Goal: Contribute content: Add original content to the website for others to see

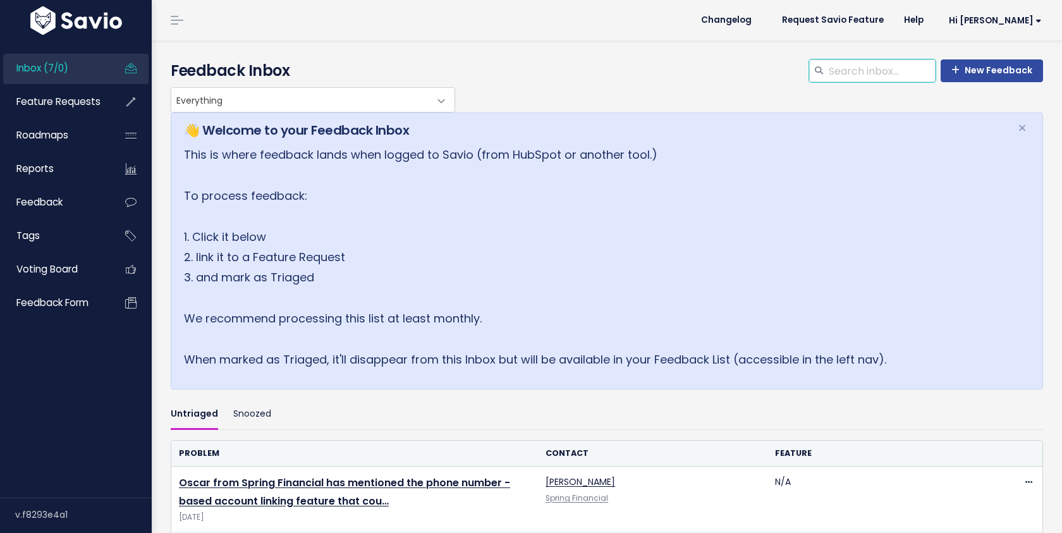
click at [848, 69] on input "search" at bounding box center [882, 70] width 108 height 23
type input "gambl"
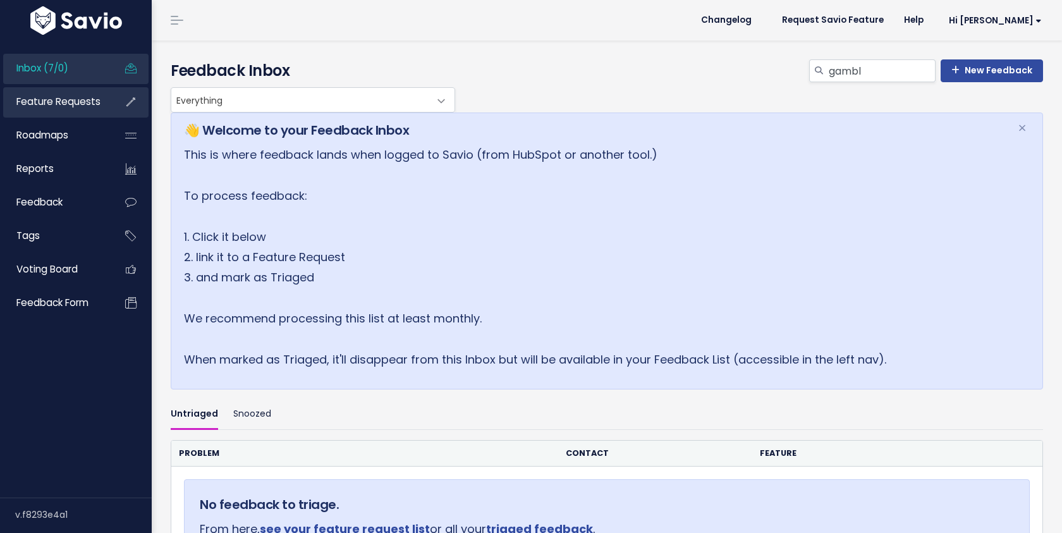
click at [70, 106] on span "Feature Requests" at bounding box center [58, 101] width 84 height 13
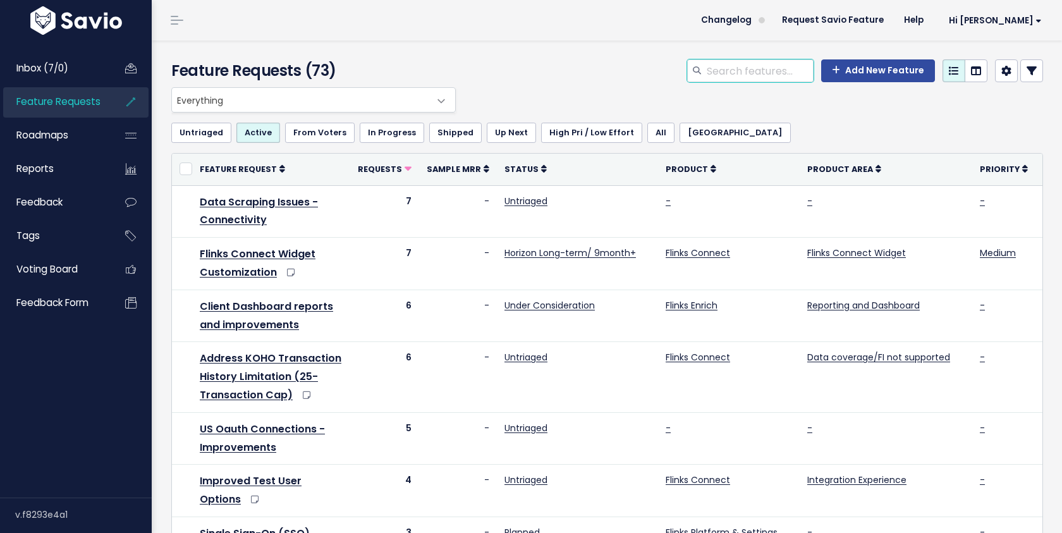
click at [768, 68] on input "search" at bounding box center [760, 70] width 108 height 23
type input "gambling"
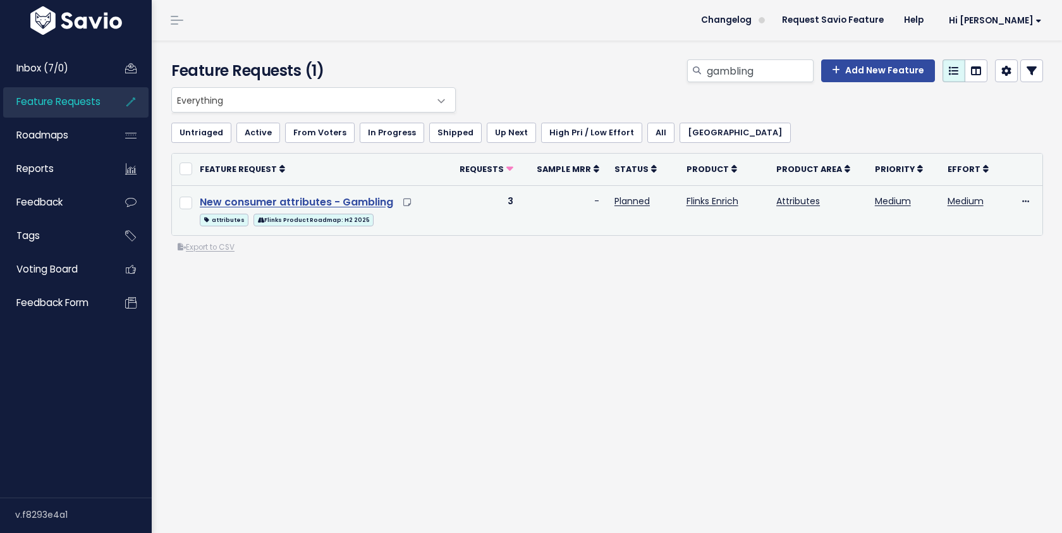
click at [369, 200] on link "New consumer attributes - Gambling" at bounding box center [297, 202] width 194 height 15
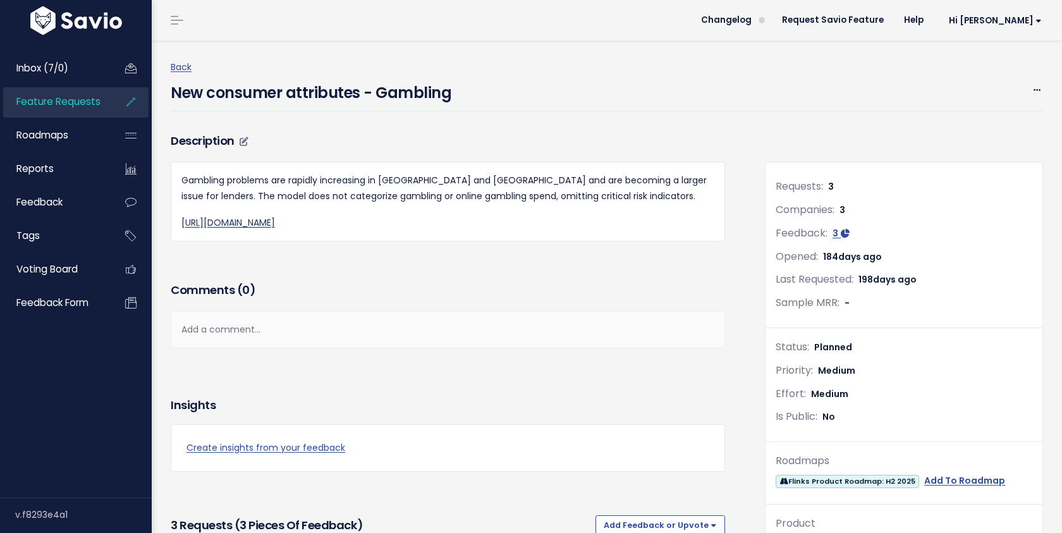
click at [275, 226] on link "[URL][DOMAIN_NAME]" at bounding box center [228, 222] width 94 height 13
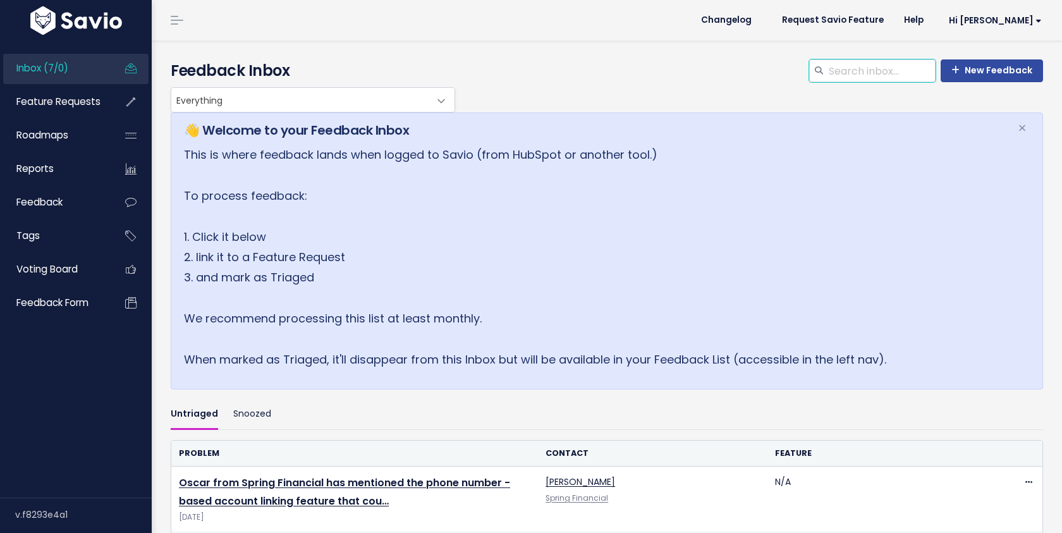
click at [863, 69] on input "search" at bounding box center [882, 70] width 108 height 23
click at [27, 104] on span "Feature Requests" at bounding box center [58, 101] width 84 height 13
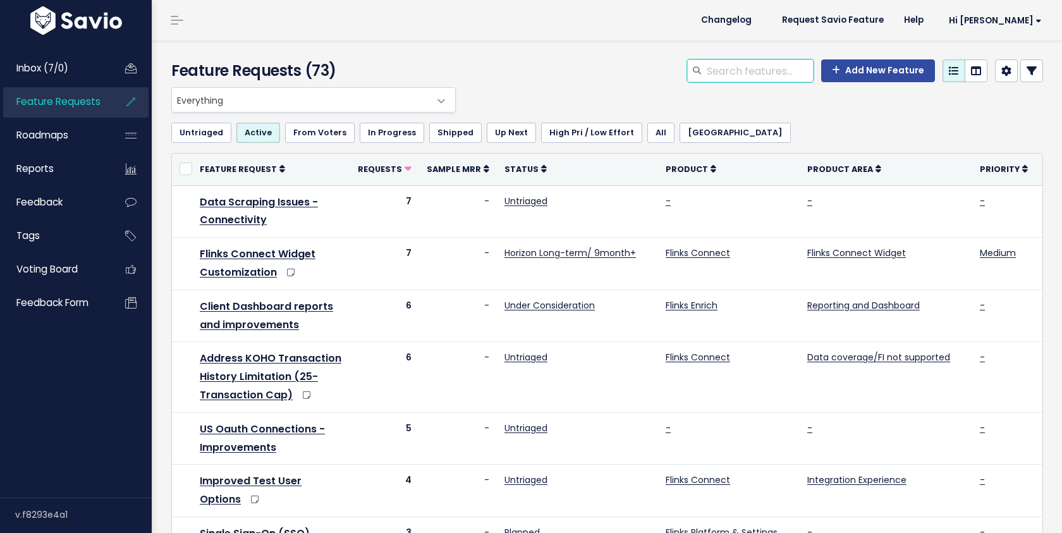
click at [799, 70] on input "search" at bounding box center [760, 70] width 108 height 23
type input "[PERSON_NAME]"
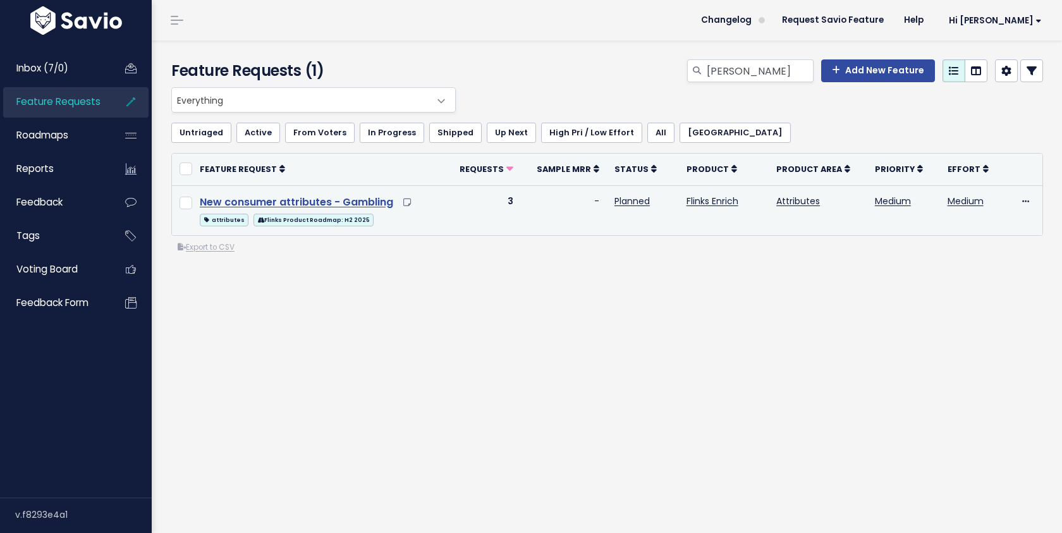
click at [357, 200] on link "New consumer attributes - Gambling" at bounding box center [297, 202] width 194 height 15
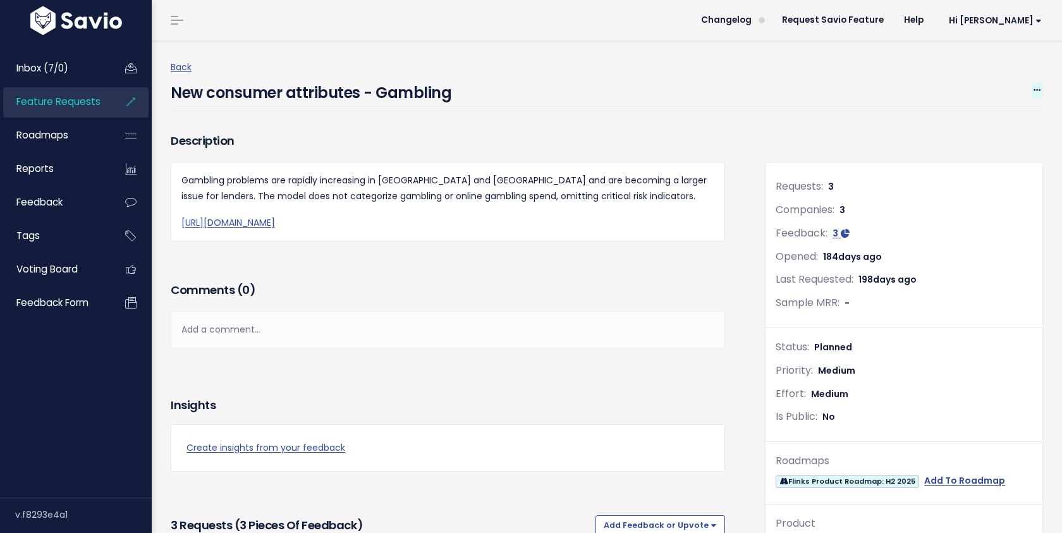
click at [1035, 90] on icon at bounding box center [1037, 91] width 7 height 8
click at [971, 123] on link "Edit" at bounding box center [995, 125] width 94 height 25
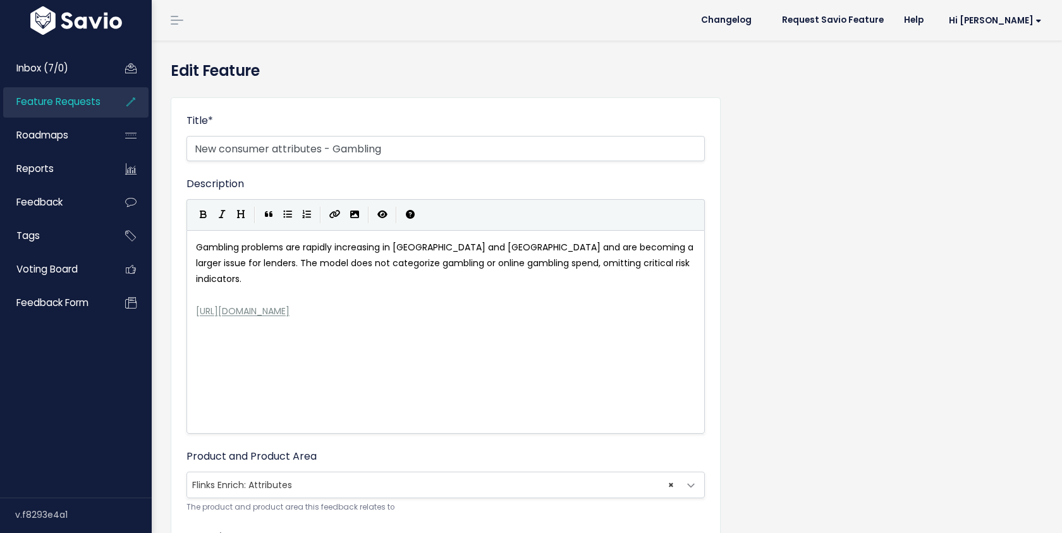
scroll to position [4, 0]
click at [358, 340] on div "xxxxxxxxxx Gambling problems are rapidly increasing in [GEOGRAPHIC_DATA] and [G…" at bounding box center [462, 347] width 536 height 221
type textarea "Gambling problems are rapidly increasing in [GEOGRAPHIC_DATA] and [GEOGRAPHIC_D…"
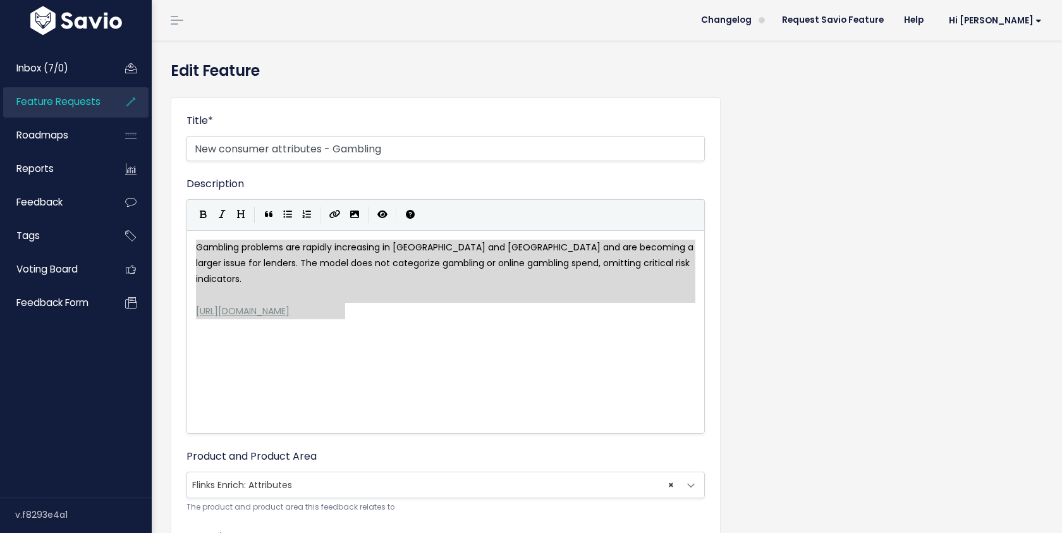
click at [348, 341] on div "x Gambling problems are rapidly increasing in [GEOGRAPHIC_DATA] and [GEOGRAPHIC…" at bounding box center [462, 347] width 536 height 221
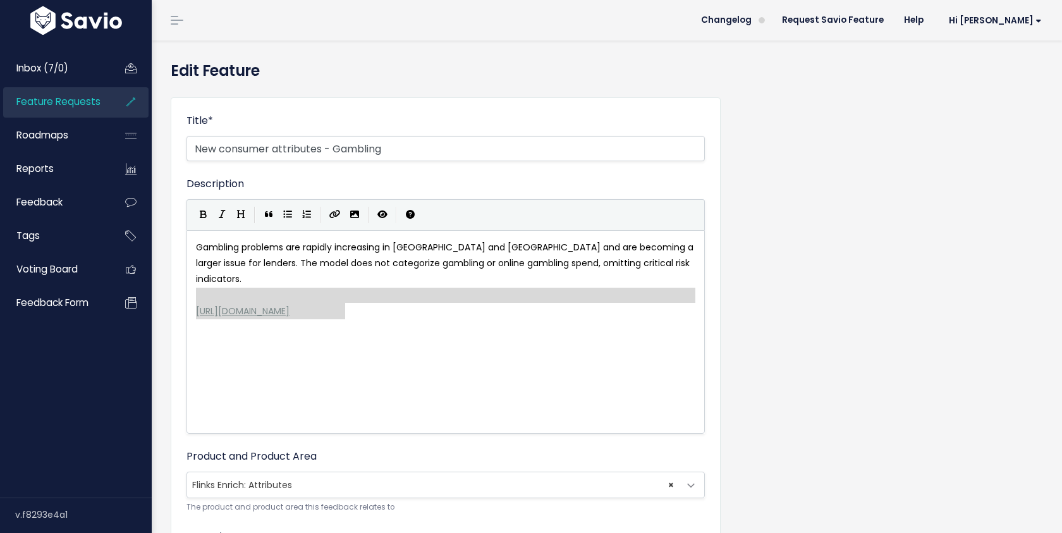
type textarea "[URL][DOMAIN_NAME]"
drag, startPoint x: 348, startPoint y: 341, endPoint x: 191, endPoint y: 285, distance: 166.8
click at [191, 285] on div "[URL][DOMAIN_NAME] x Gambling problems are rapidly increasing in [GEOGRAPHIC_DA…" at bounding box center [446, 332] width 519 height 204
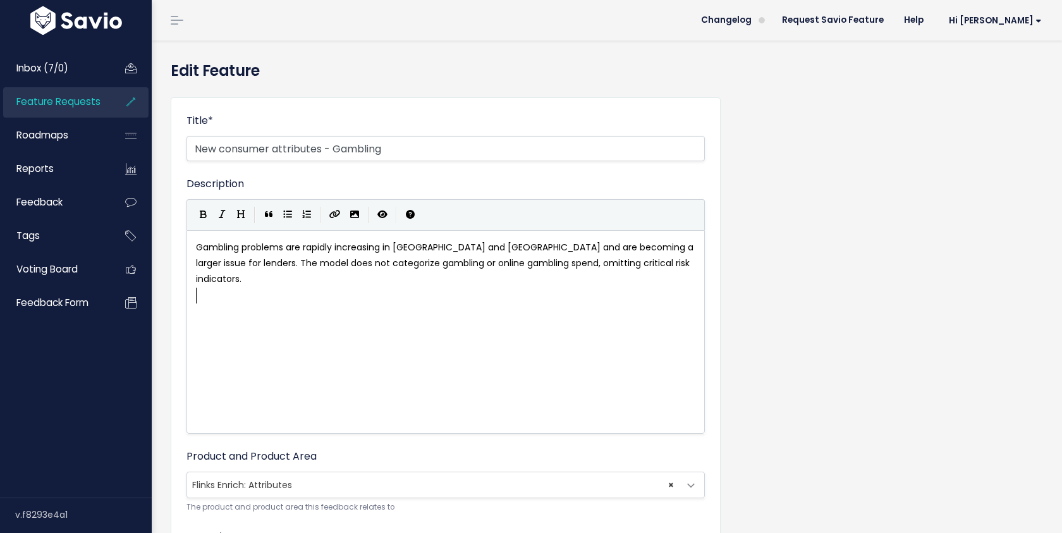
paste textarea "s"
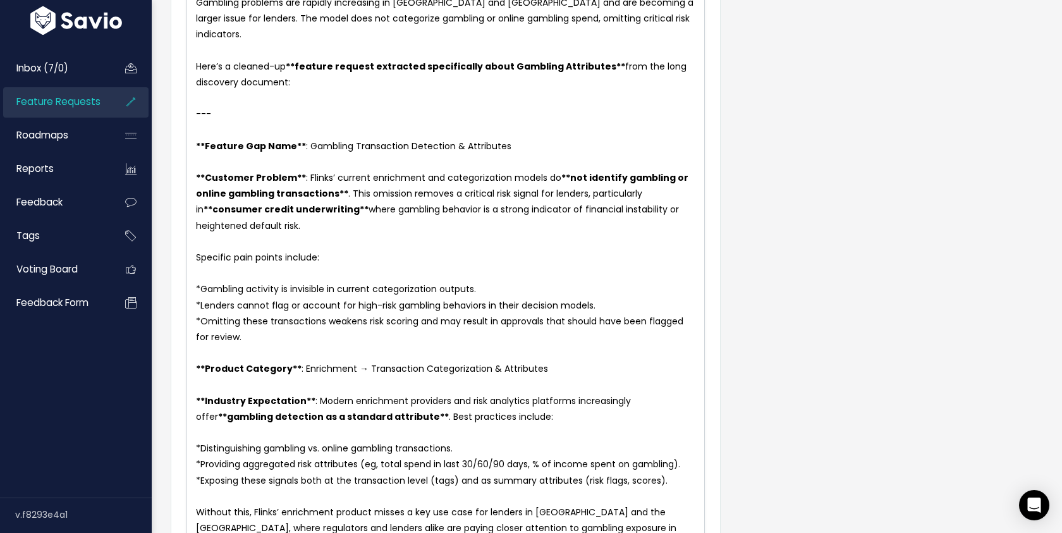
scroll to position [244, 0]
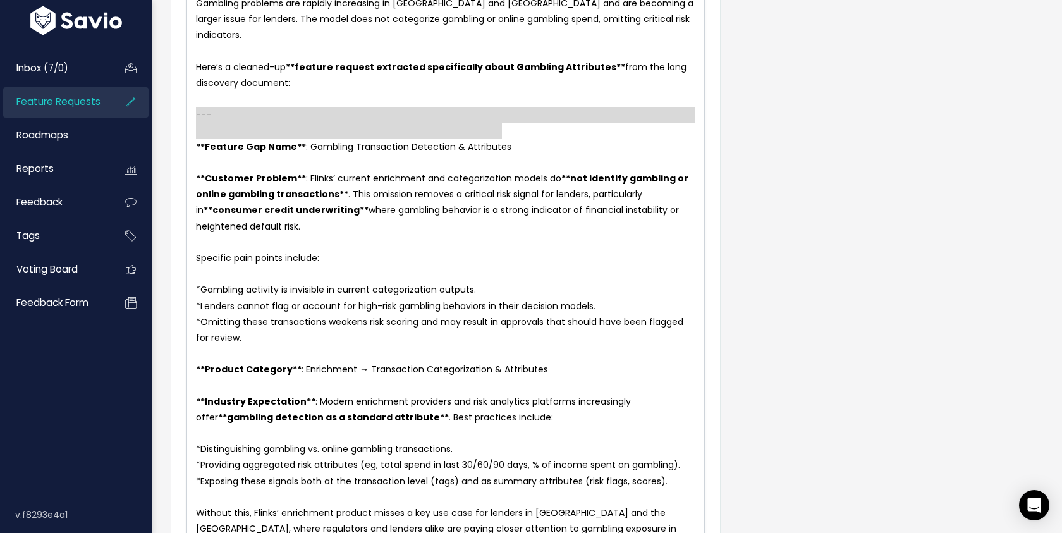
type textarea "--- **Feature Gap Name**: Gambling Transaction Detection & Attributes"
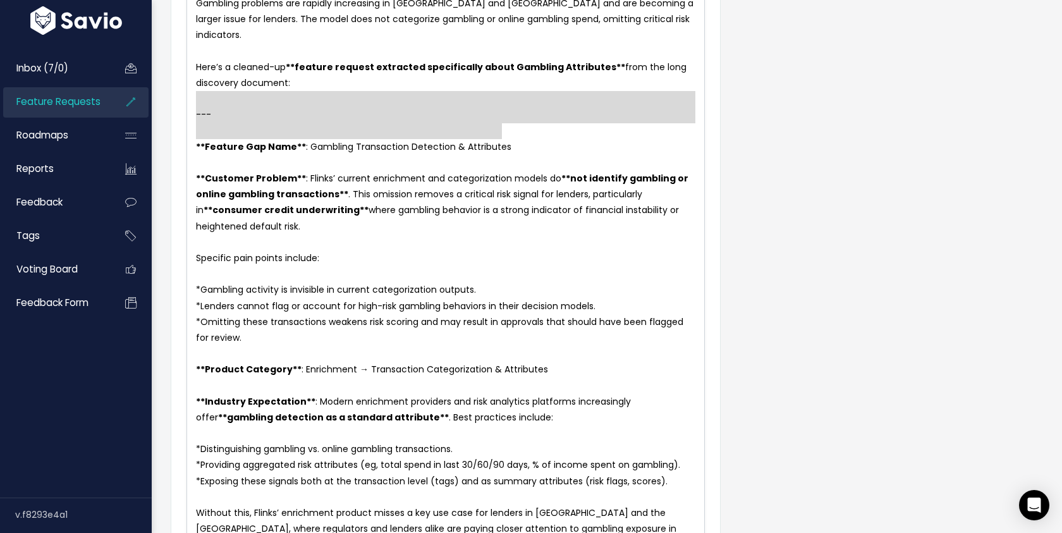
drag, startPoint x: 524, startPoint y: 133, endPoint x: 136, endPoint y: 99, distance: 389.8
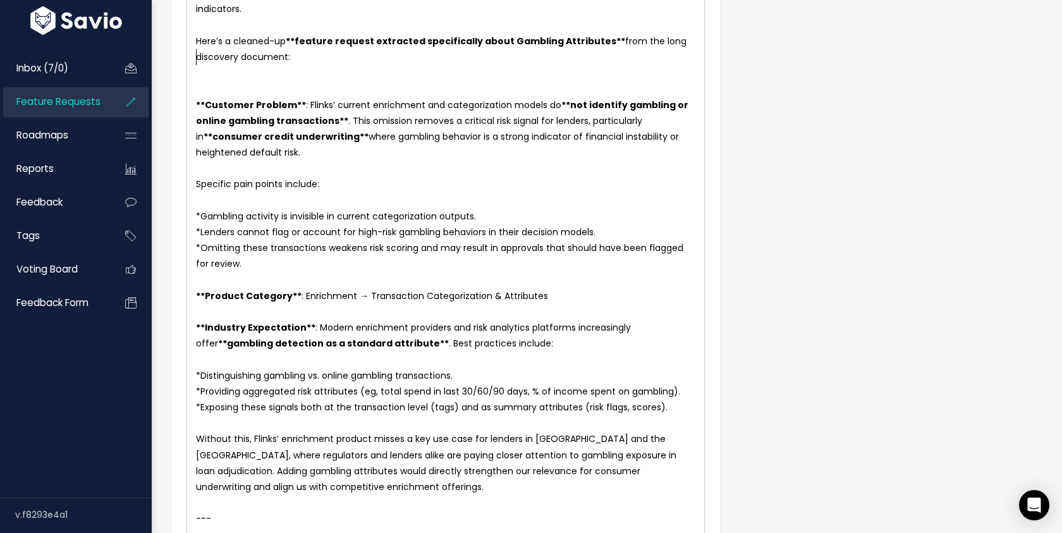
scroll to position [272, 0]
type textarea "ry**: Enrichment → Transaction Categorization & Attributes"
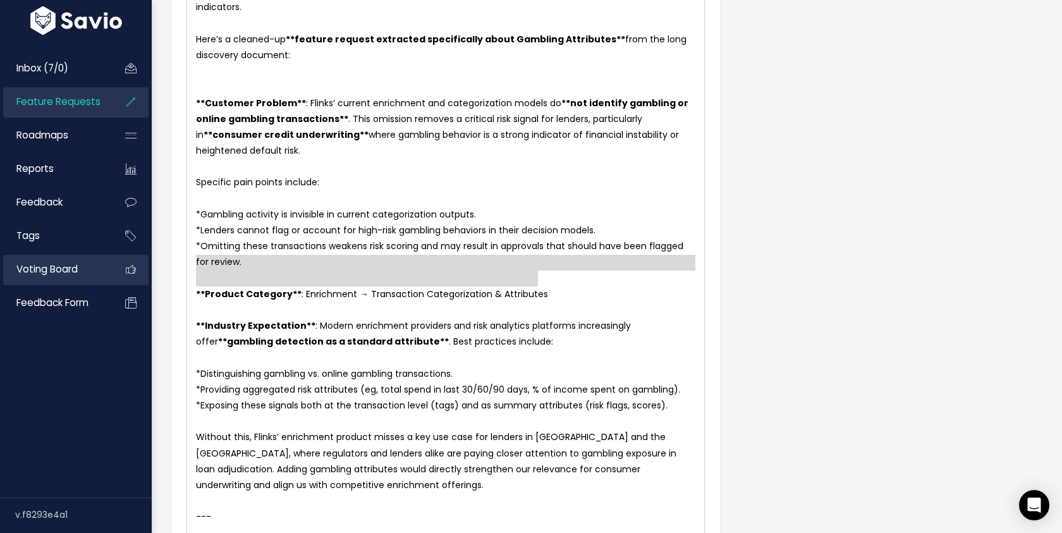
type textarea "**Product Category**: Enrichment → Transaction Categorization & Attributes"
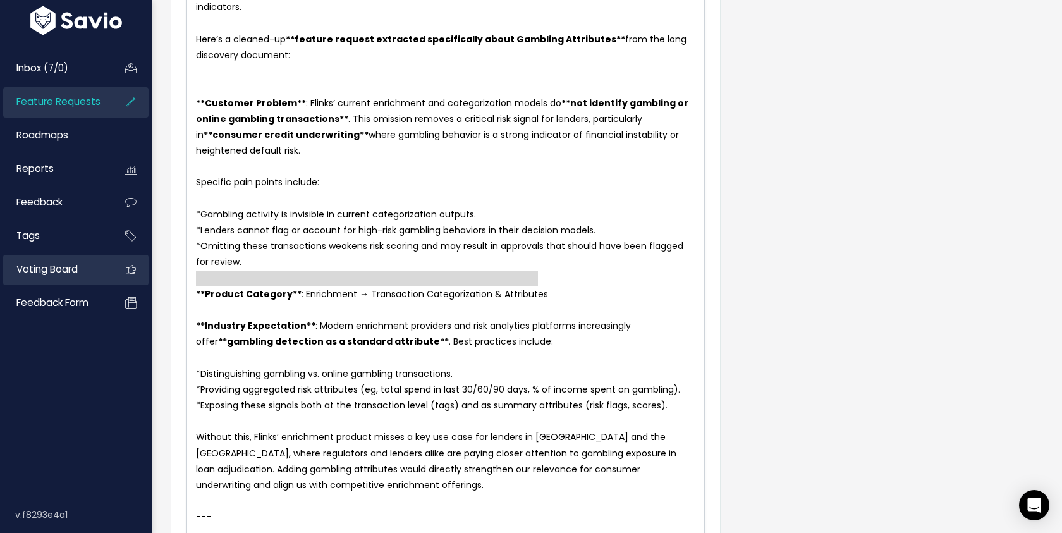
drag, startPoint x: 588, startPoint y: 276, endPoint x: 125, endPoint y: 277, distance: 463.5
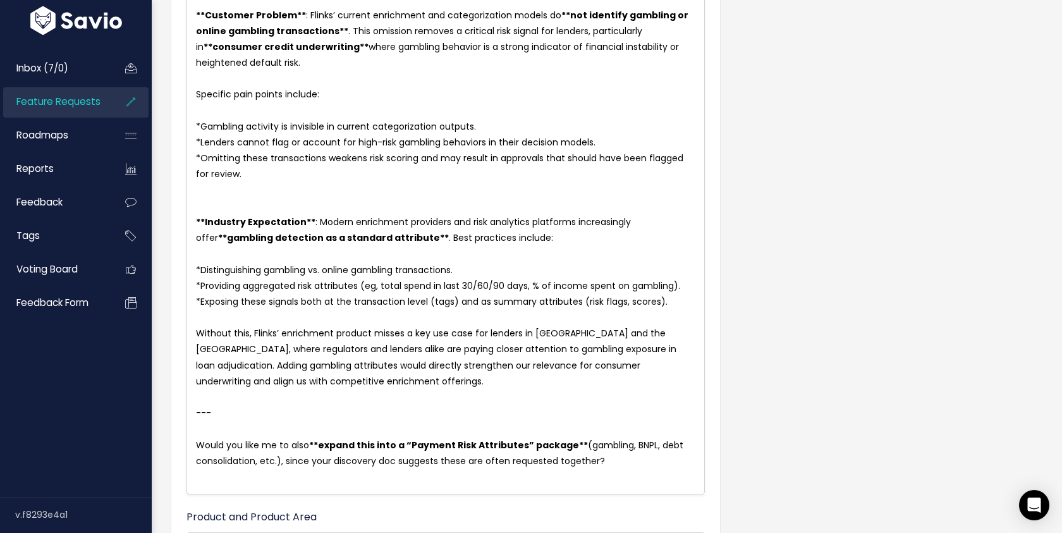
scroll to position [383, 0]
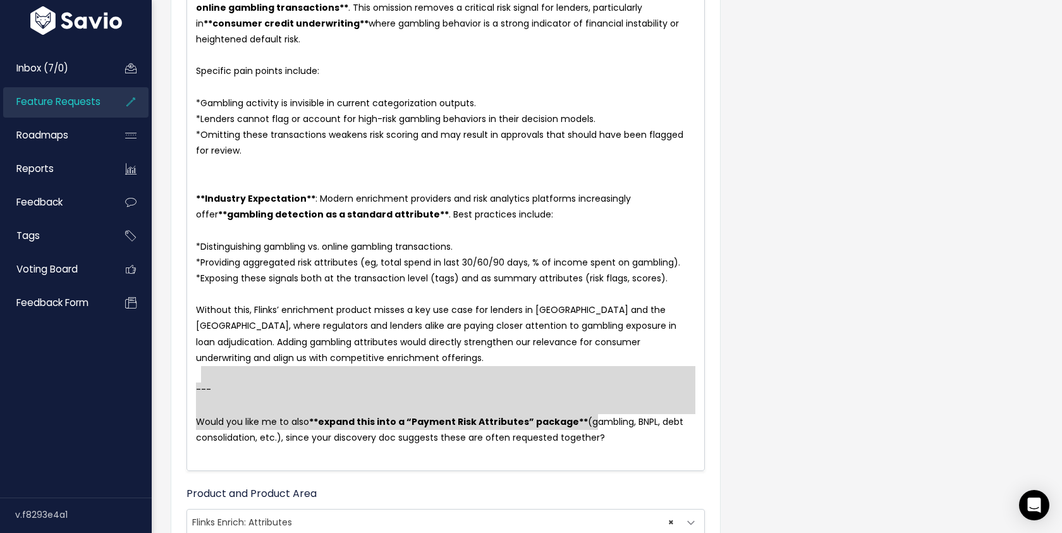
type textarea "--- Would you like me to also **expand this into a “Payment Risk Attributes” pa…"
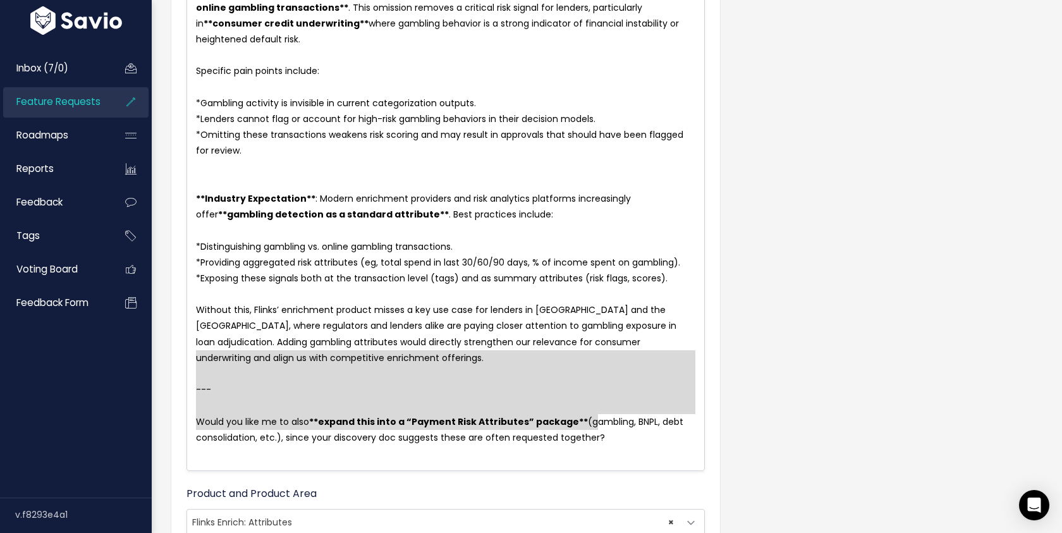
drag, startPoint x: 656, startPoint y: 431, endPoint x: 192, endPoint y: 359, distance: 469.6
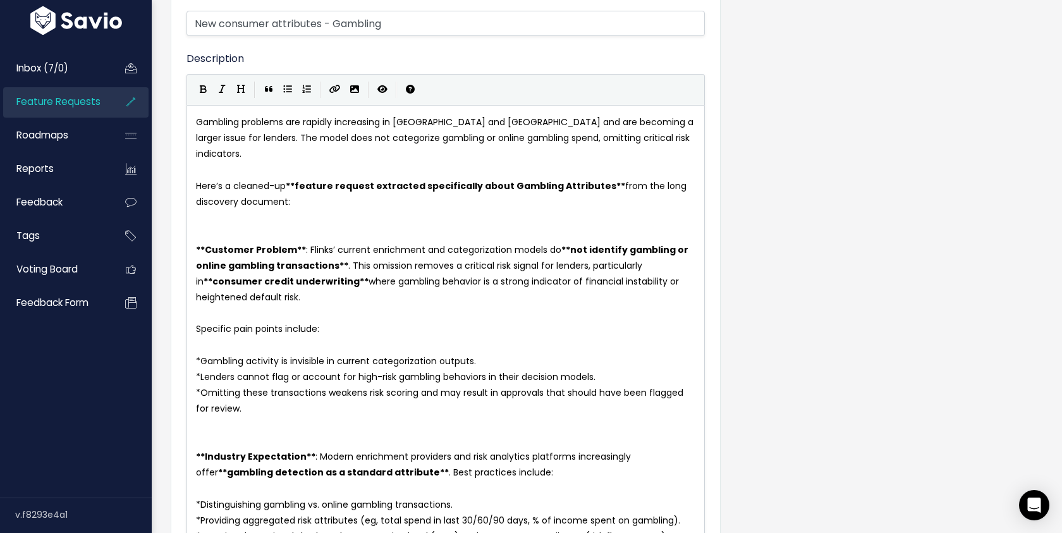
scroll to position [0, 0]
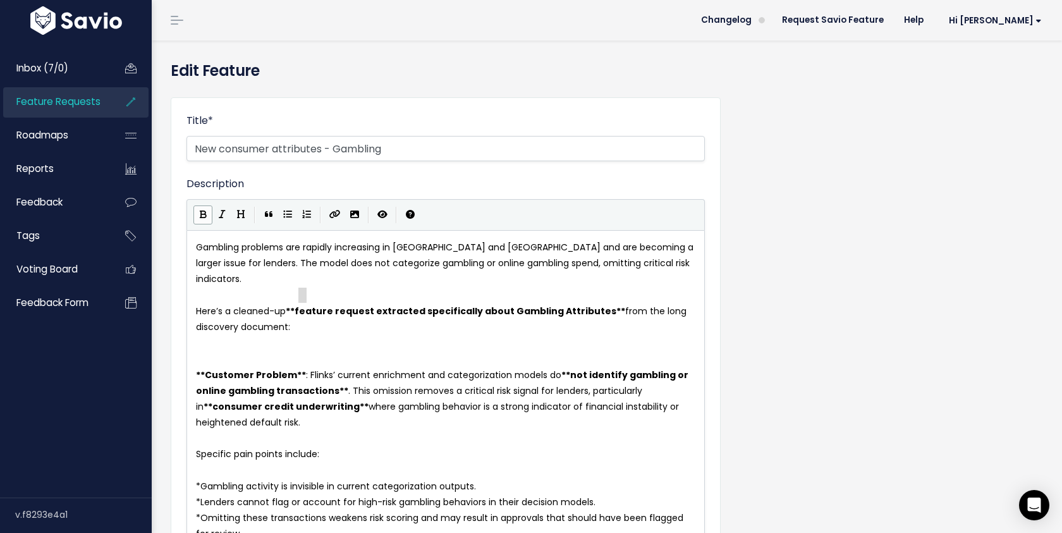
type textarea "feature request ex"
drag, startPoint x: 298, startPoint y: 296, endPoint x: 382, endPoint y: 295, distance: 83.5
click at [332, 335] on pre "​" at bounding box center [446, 343] width 505 height 16
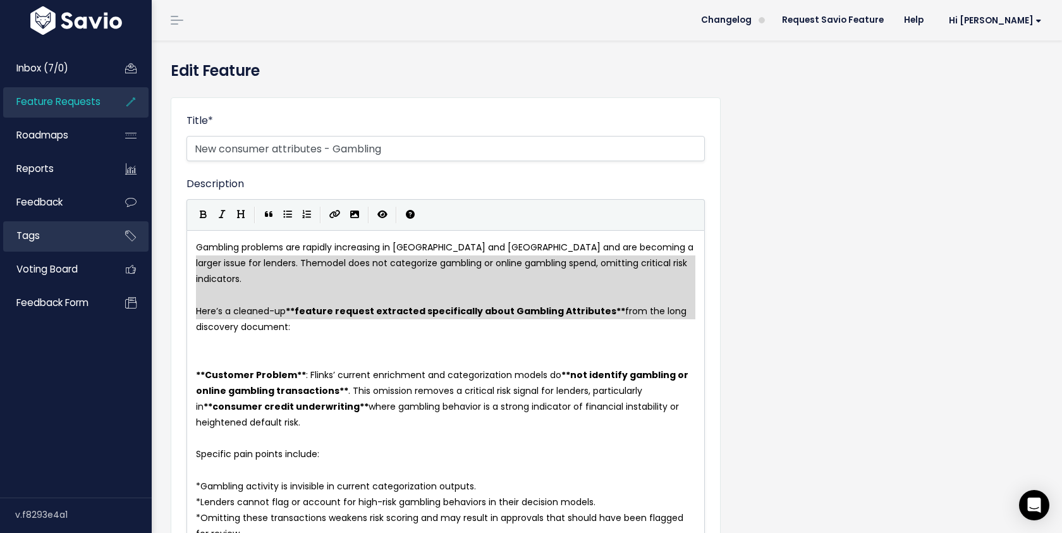
type textarea "Gambling problems are rapidly increasing in Canada and US and are becoming a la…"
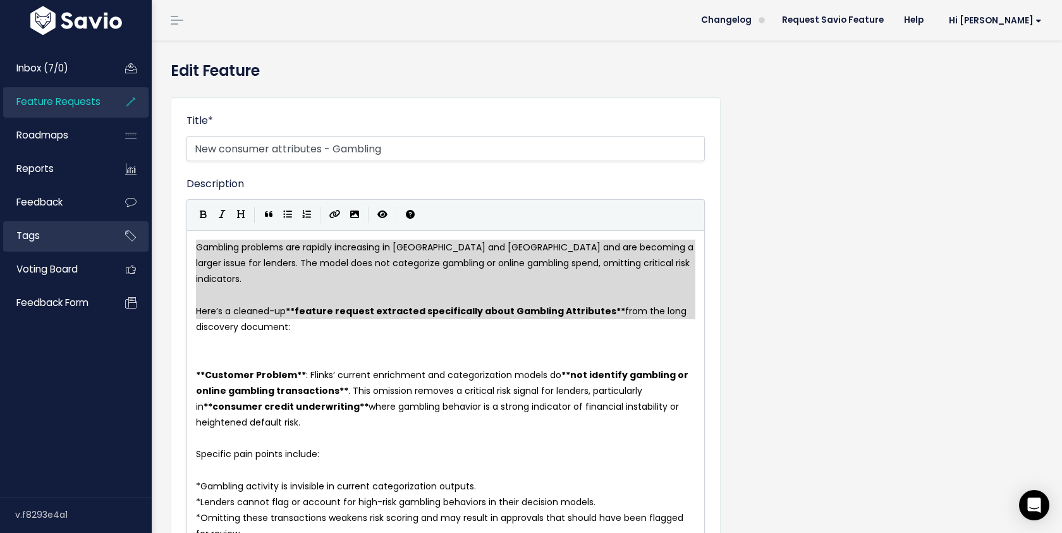
drag, startPoint x: 332, startPoint y: 320, endPoint x: 97, endPoint y: 237, distance: 249.0
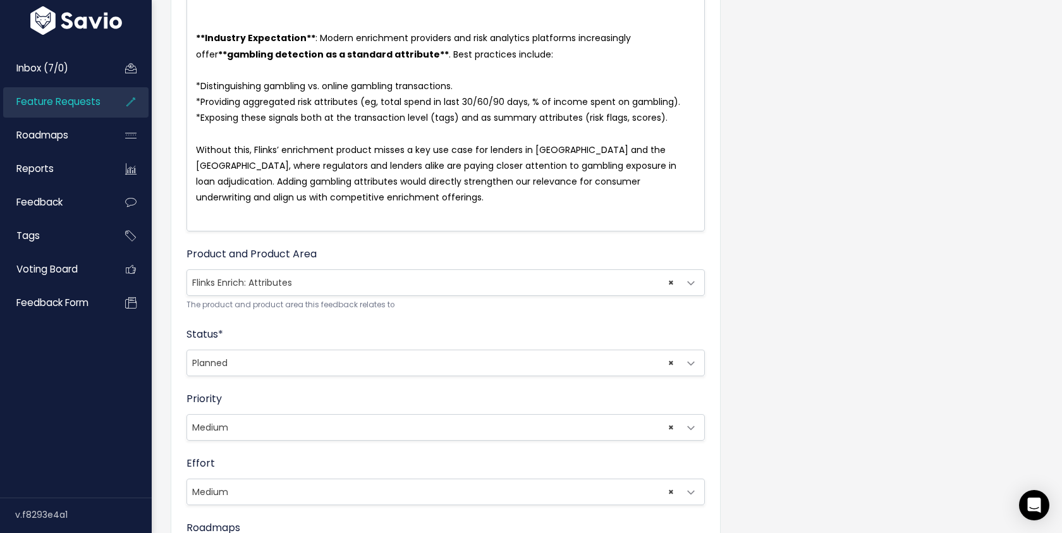
scroll to position [685, 0]
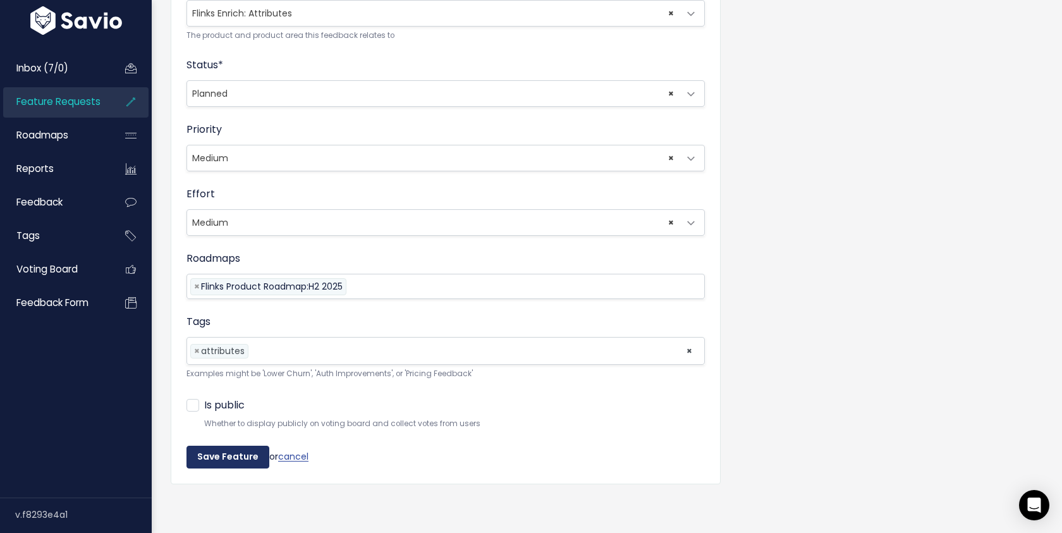
click at [231, 450] on input "Save Feature" at bounding box center [228, 457] width 83 height 23
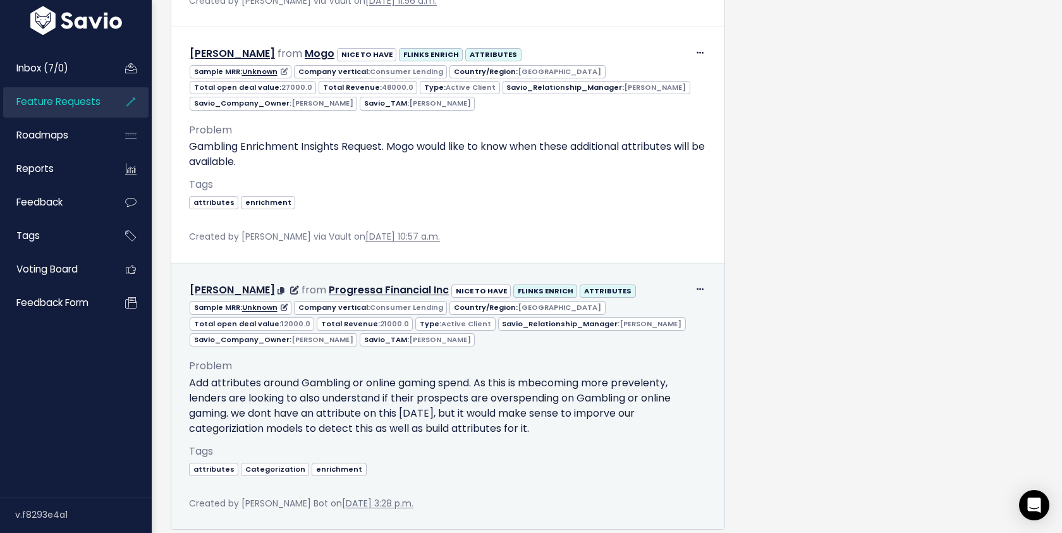
scroll to position [1158, 0]
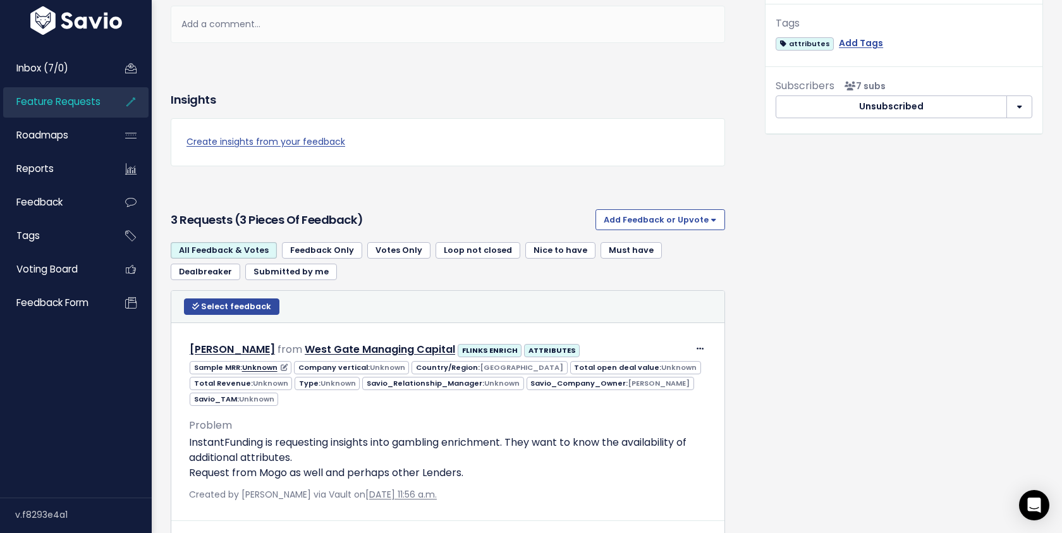
scroll to position [0, 0]
